Goal: Find specific page/section: Find specific page/section

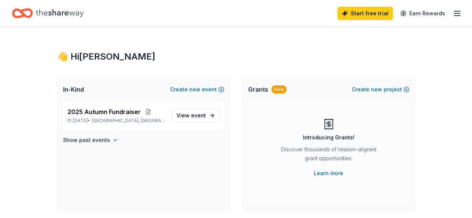
click at [111, 117] on div "2025 Autumn Fundraiser [DATE] • [GEOGRAPHIC_DATA], [GEOGRAPHIC_DATA]" at bounding box center [117, 116] width 98 height 16
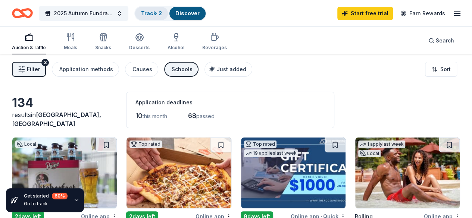
click at [153, 13] on link "Track · 2" at bounding box center [151, 13] width 21 height 6
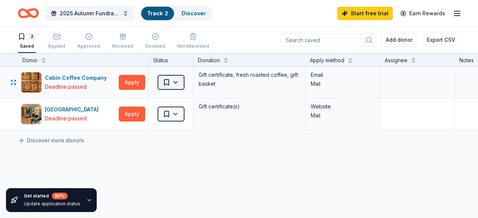
click at [179, 85] on html "2025 Autumn Fundraiser Track · 2 Discover Start free trial Earn Rewards 2 Saved…" at bounding box center [239, 109] width 478 height 218
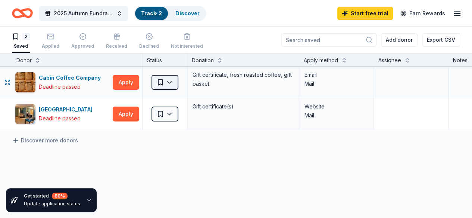
click at [179, 85] on html "2025 Autumn Fundraiser Track · 2 Discover Start free trial Earn Rewards 2 Saved…" at bounding box center [236, 109] width 472 height 218
